Goal: Check status: Check status

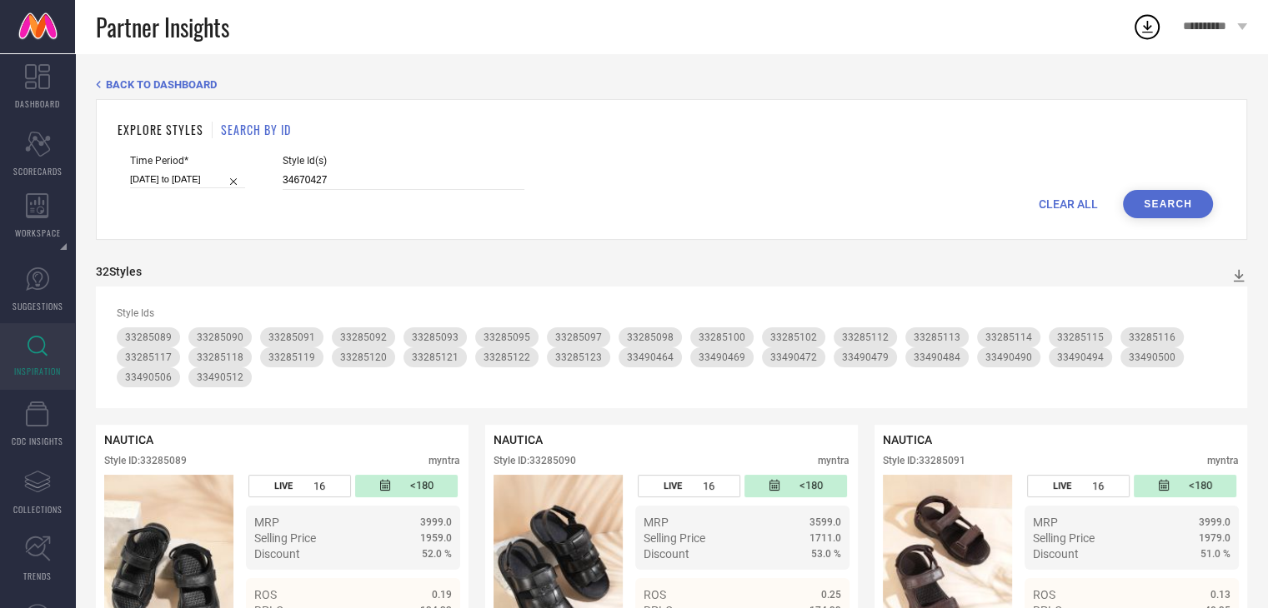
type input "34670427"
click at [1143, 203] on button "Search" at bounding box center [1168, 204] width 90 height 28
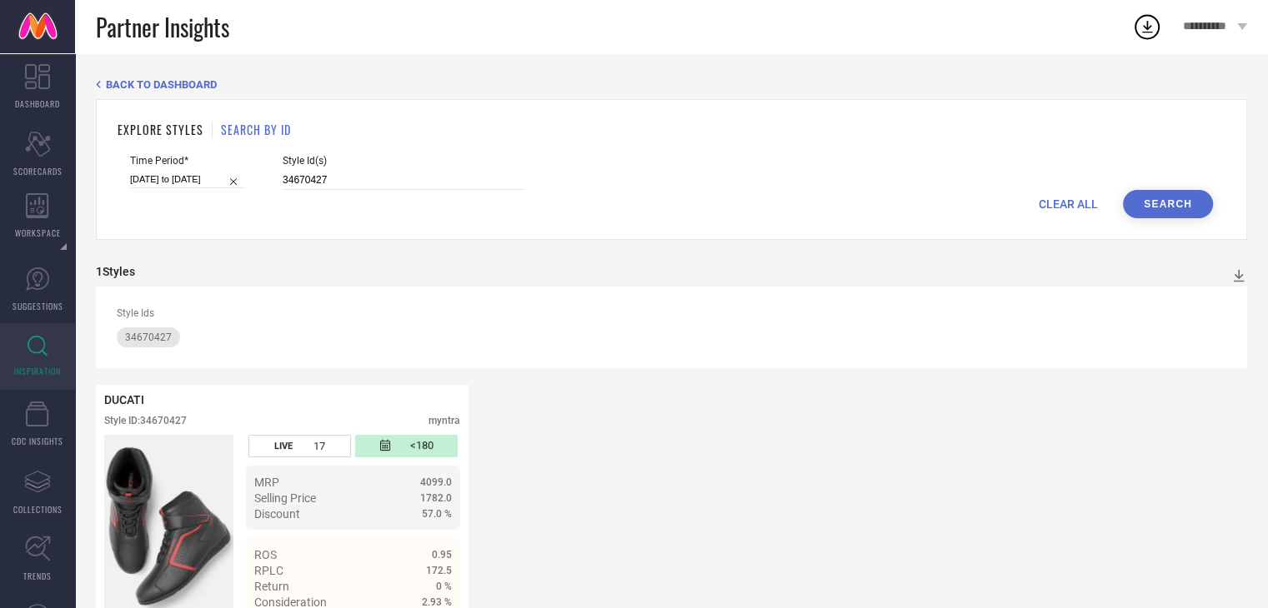
scroll to position [46, 0]
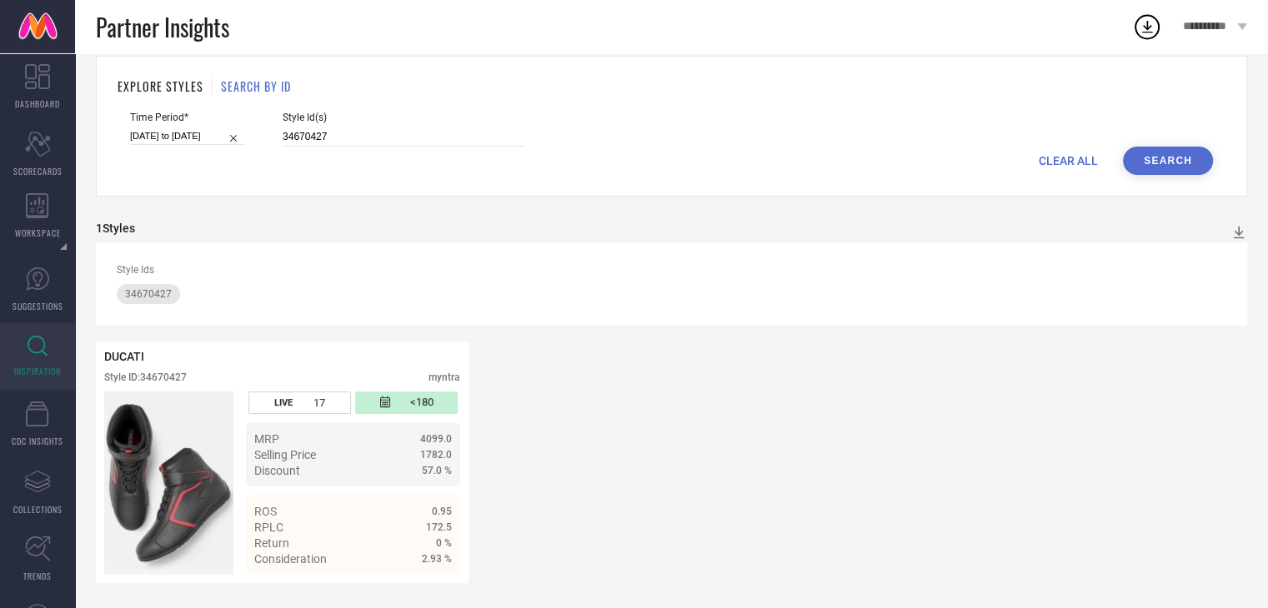
click at [178, 124] on div "Time Period* [DATE] to [DATE]" at bounding box center [187, 129] width 115 height 35
select select "6"
select select "2025"
select select "7"
select select "2025"
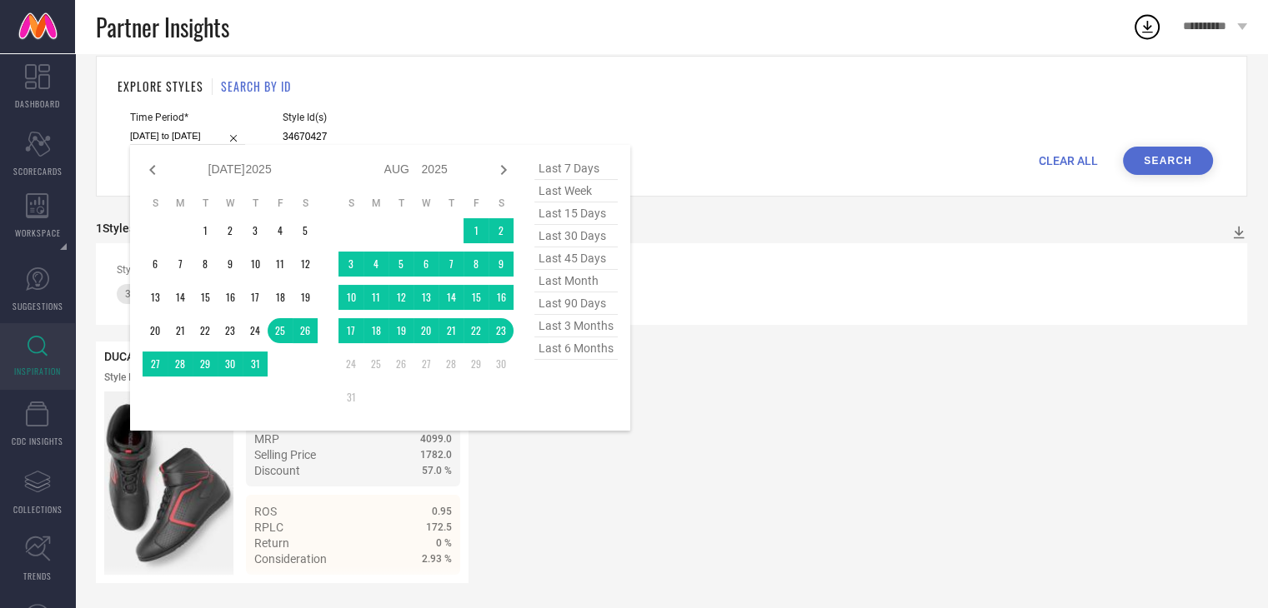
click at [179, 129] on input "[DATE] to [DATE]" at bounding box center [187, 137] width 115 height 18
click at [580, 160] on span "last 7 days" at bounding box center [575, 169] width 83 height 23
type input "[DATE] to [DATE]"
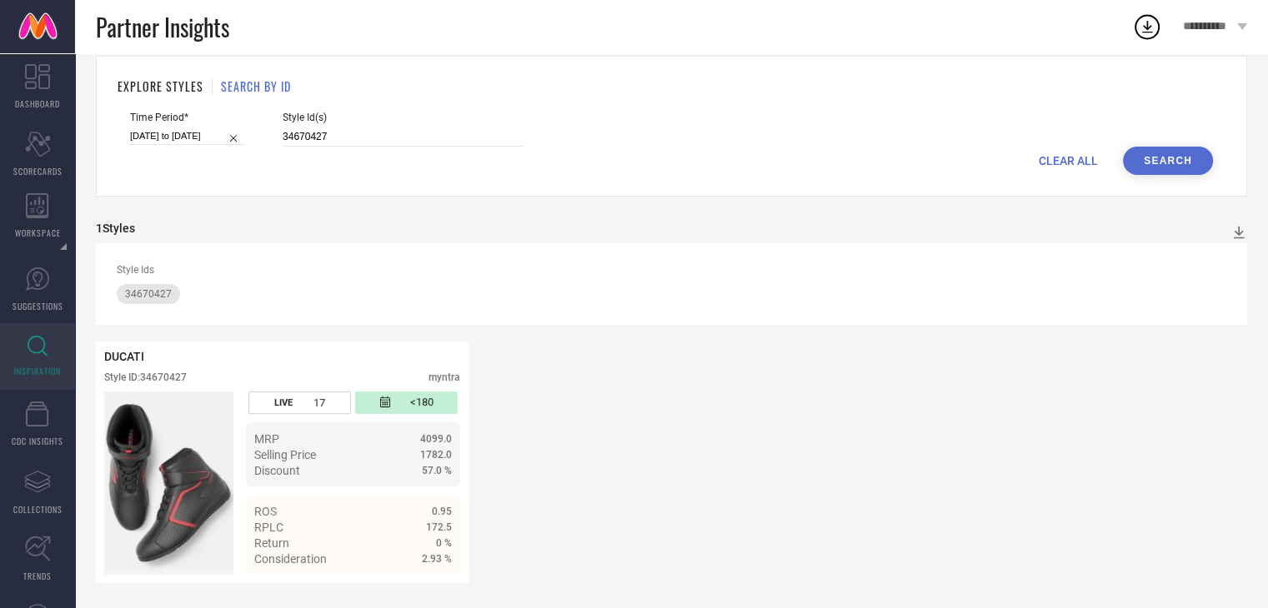
click at [1162, 161] on button "Search" at bounding box center [1168, 161] width 90 height 28
